Goal: Task Accomplishment & Management: Complete application form

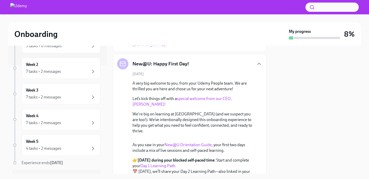
scroll to position [121, 0]
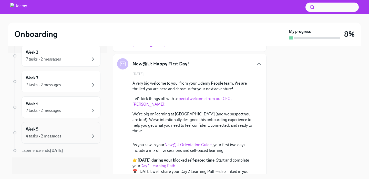
click at [37, 131] on h6 "Week 5" at bounding box center [32, 129] width 13 height 6
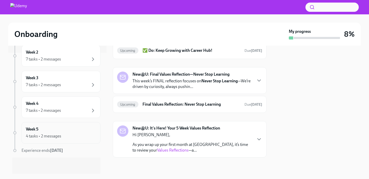
scroll to position [65, 0]
click at [48, 110] on div "7 tasks • 2 messages" at bounding box center [43, 111] width 35 height 6
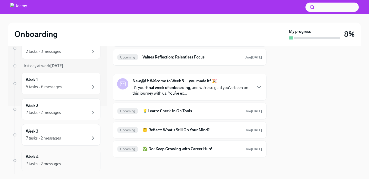
scroll to position [67, 0]
click at [76, 113] on div "7 tasks • 2 messages" at bounding box center [61, 113] width 70 height 6
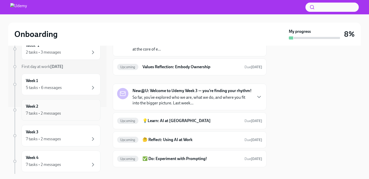
scroll to position [122, 0]
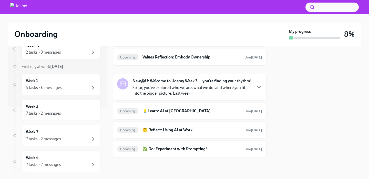
click at [302, 114] on div at bounding box center [317, 110] width 88 height 128
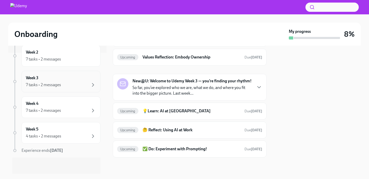
scroll to position [0, 0]
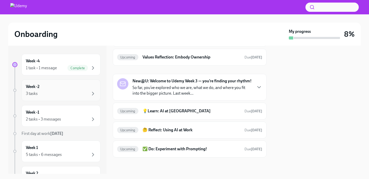
click at [83, 94] on div "3 tasks" at bounding box center [61, 93] width 70 height 6
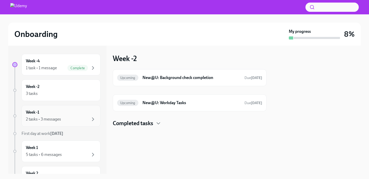
click at [79, 121] on div "2 tasks • 3 messages" at bounding box center [61, 119] width 70 height 6
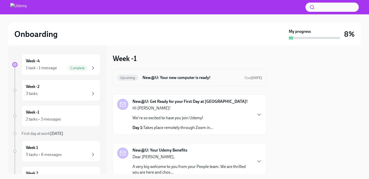
click at [197, 78] on h6 "New@U: Your new computer is ready!" at bounding box center [191, 78] width 98 height 6
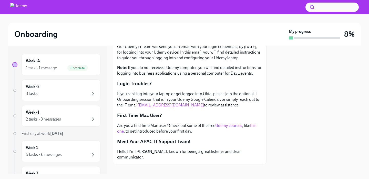
scroll to position [119, 0]
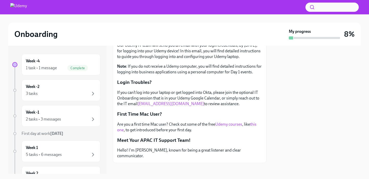
click at [251, 122] on link "this one" at bounding box center [186, 127] width 139 height 11
click at [82, 60] on div "Week -4 1 task • 1 message Complete" at bounding box center [61, 64] width 70 height 13
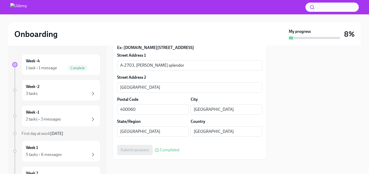
scroll to position [175, 0]
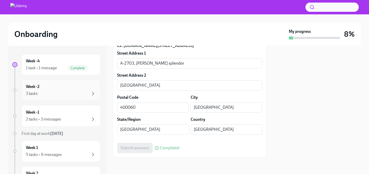
click at [68, 91] on div "3 tasks" at bounding box center [61, 93] width 70 height 6
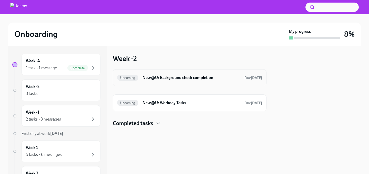
click at [239, 83] on div "Upcoming New@U: Background check completion Due in 9 days" at bounding box center [190, 77] width 154 height 17
click at [209, 79] on h6 "New@U: Background check completion" at bounding box center [191, 78] width 98 height 6
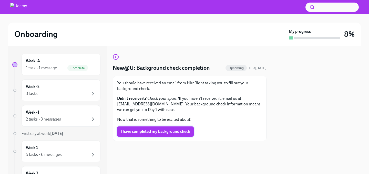
click at [153, 132] on span "I have completed my background check" at bounding box center [155, 131] width 69 height 5
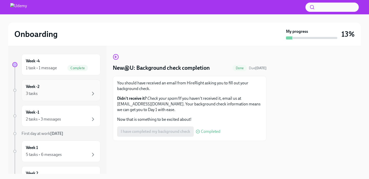
click at [63, 93] on div "3 tasks" at bounding box center [61, 93] width 70 height 6
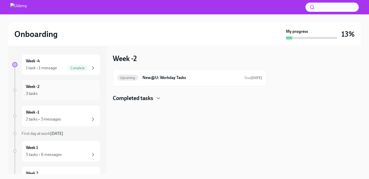
click at [64, 88] on div "Week -2 3 tasks" at bounding box center [61, 90] width 70 height 13
click at [76, 93] on div "3 tasks" at bounding box center [61, 93] width 70 height 6
click at [174, 79] on h6 "New@U: Workday Tasks" at bounding box center [191, 78] width 98 height 6
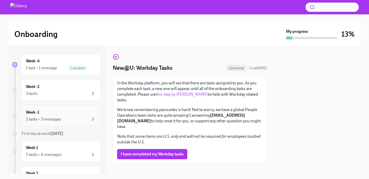
click at [67, 118] on div "2 tasks • 3 messages" at bounding box center [61, 119] width 70 height 6
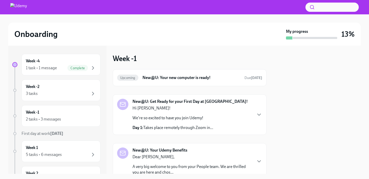
click at [101, 86] on div "Week -4 1 task • 1 message Complete Week -2 3 tasks Week -1 2 tasks • 3 message…" at bounding box center [57, 110] width 98 height 128
click at [86, 87] on div "Week -2 3 tasks" at bounding box center [61, 90] width 70 height 13
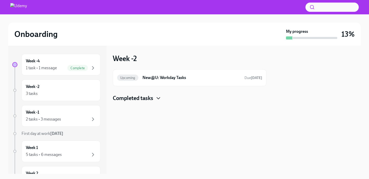
click at [156, 97] on icon "button" at bounding box center [158, 98] width 6 height 6
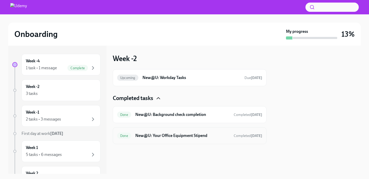
click at [165, 137] on h6 "New@U: Your Office Equipment Stipend" at bounding box center [182, 136] width 94 height 6
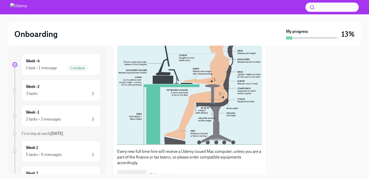
scroll to position [157, 0]
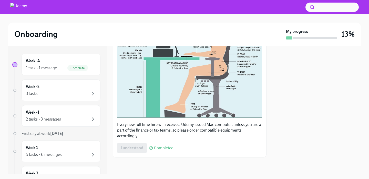
click at [159, 147] on span "Completed" at bounding box center [163, 148] width 19 height 4
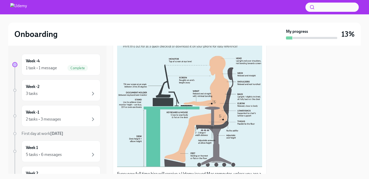
scroll to position [108, 0]
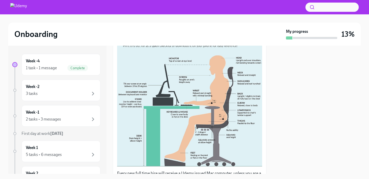
click at [337, 110] on div at bounding box center [317, 110] width 88 height 128
